Goal: Task Accomplishment & Management: Use online tool/utility

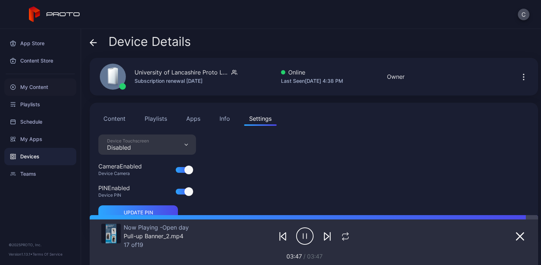
click at [45, 86] on div "My Content" at bounding box center [40, 86] width 72 height 17
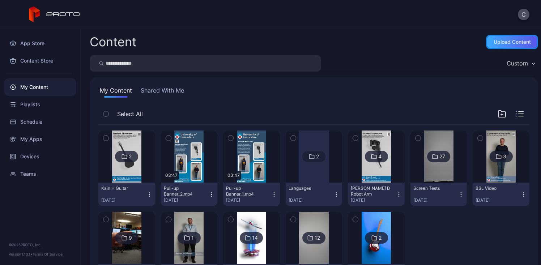
click at [506, 42] on div "Upload Content" at bounding box center [511, 42] width 37 height 6
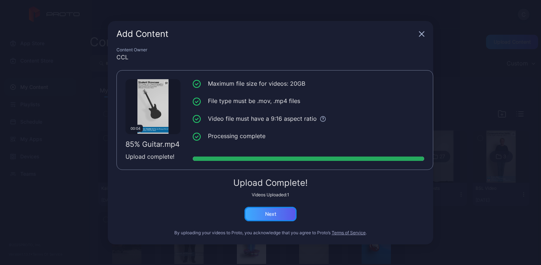
click at [275, 216] on div "Next" at bounding box center [270, 214] width 11 height 6
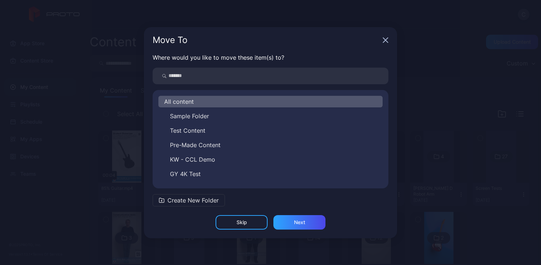
scroll to position [69, 0]
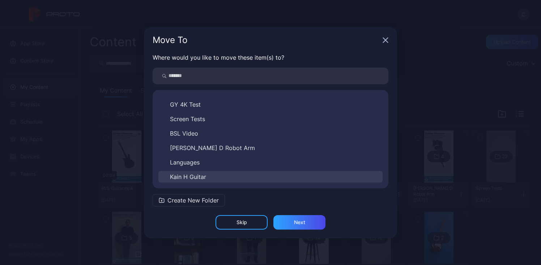
click at [192, 176] on span "Kain H Guitar" at bounding box center [188, 176] width 36 height 9
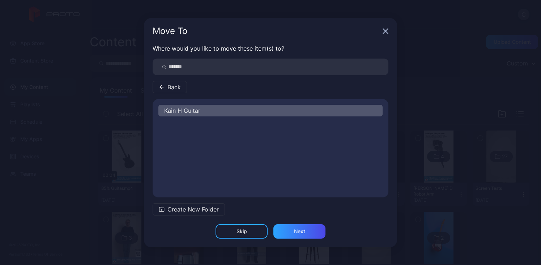
scroll to position [0, 0]
click at [290, 229] on div "Next" at bounding box center [299, 231] width 52 height 14
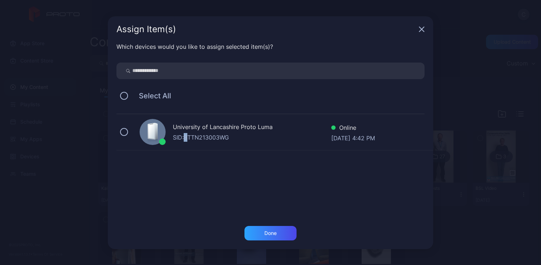
click at [187, 137] on div "SID: BTTN213003WG" at bounding box center [252, 137] width 158 height 9
click at [274, 238] on div "Done" at bounding box center [270, 233] width 52 height 14
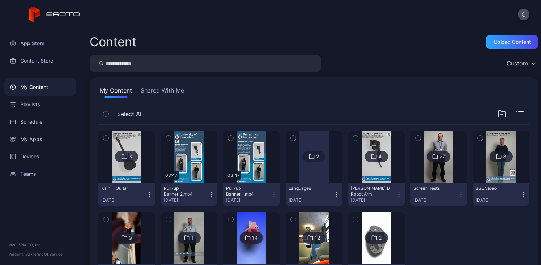
click at [135, 159] on div "3" at bounding box center [126, 157] width 23 height 12
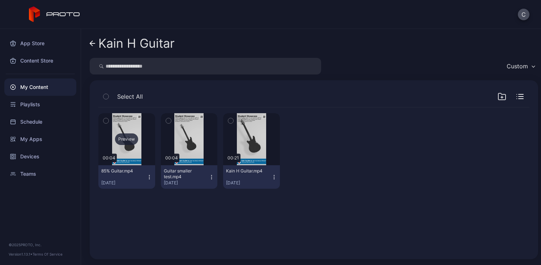
click at [130, 140] on div "Preview" at bounding box center [126, 139] width 23 height 12
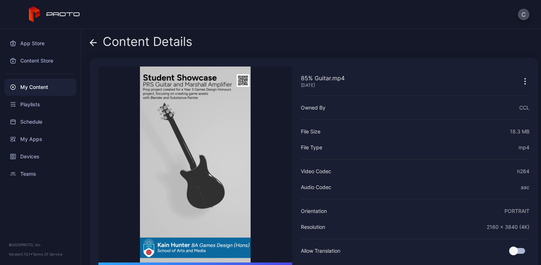
click at [140, 34] on div "Content Details 85% Guitar.mp4 [DATE] Sorry, your browser doesn‘t support embed…" at bounding box center [311, 147] width 460 height 236
click at [138, 44] on div "Content Details" at bounding box center [141, 43] width 103 height 17
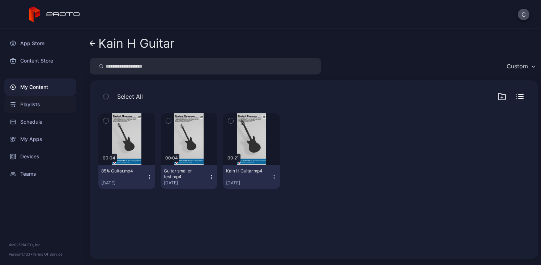
click at [50, 109] on div "Playlists" at bounding box center [40, 104] width 72 height 17
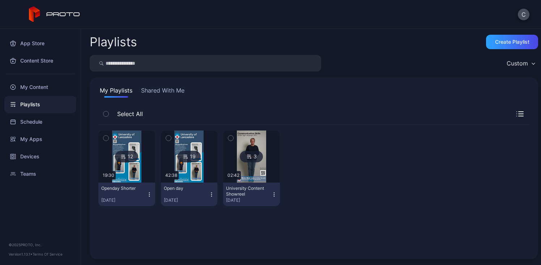
click at [130, 172] on img at bounding box center [126, 156] width 29 height 52
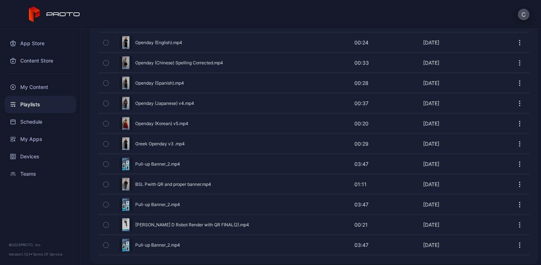
scroll to position [209, 0]
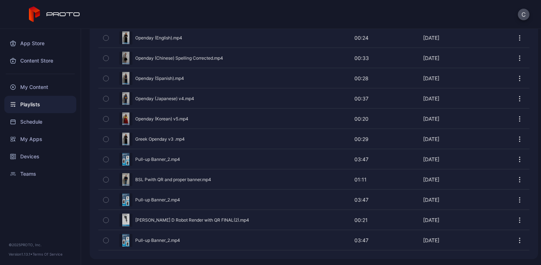
click at [187, 219] on div "Preview" at bounding box center [313, 219] width 431 height 19
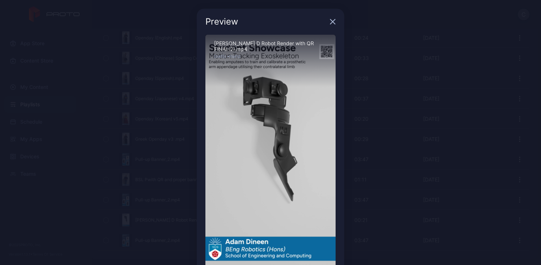
click at [323, 23] on div "Preview" at bounding box center [270, 22] width 147 height 26
click at [330, 21] on icon "button" at bounding box center [333, 22] width 6 height 6
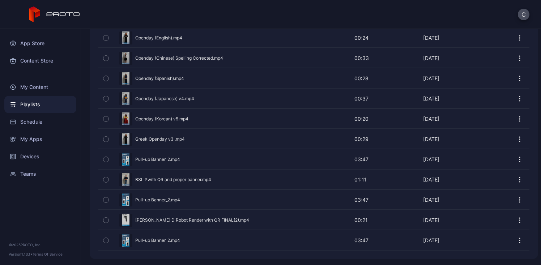
click at [168, 217] on div "Preview" at bounding box center [313, 219] width 431 height 19
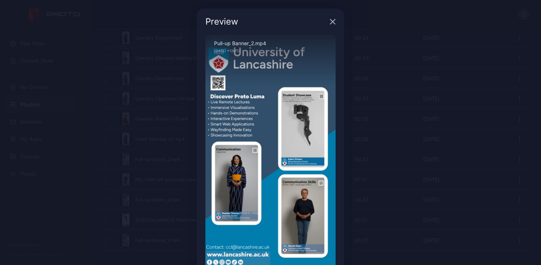
click at [330, 21] on icon "button" at bounding box center [333, 22] width 6 height 6
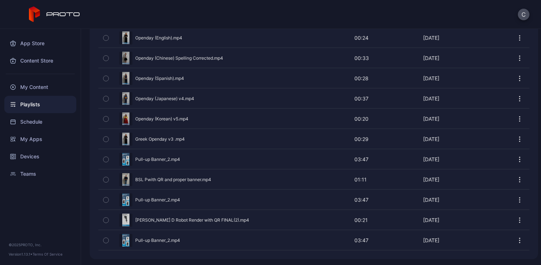
click at [160, 214] on div "Preview" at bounding box center [313, 219] width 431 height 19
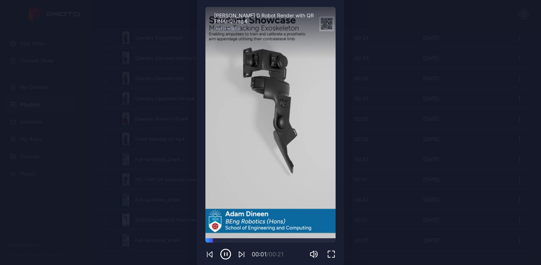
scroll to position [39, 0]
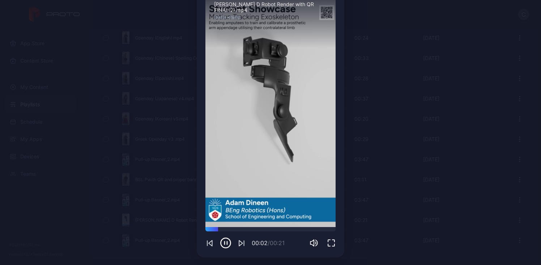
click at [224, 241] on icon "button" at bounding box center [224, 242] width 0 height 3
